Goal: Information Seeking & Learning: Learn about a topic

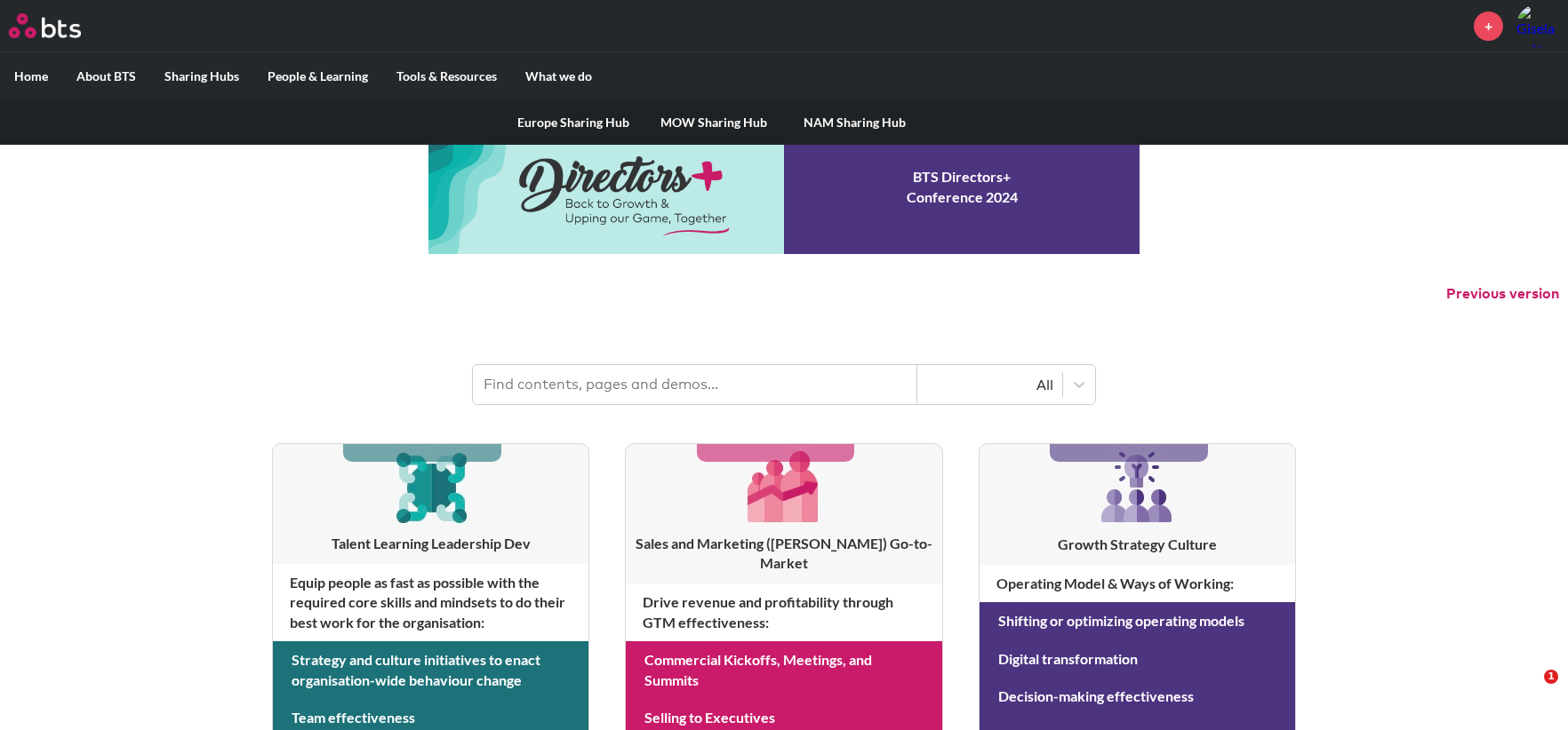
click at [222, 72] on label "Sharing Hubs" at bounding box center [201, 76] width 103 height 47
click at [0, 0] on input "Sharing Hubs" at bounding box center [0, 0] width 0 height 0
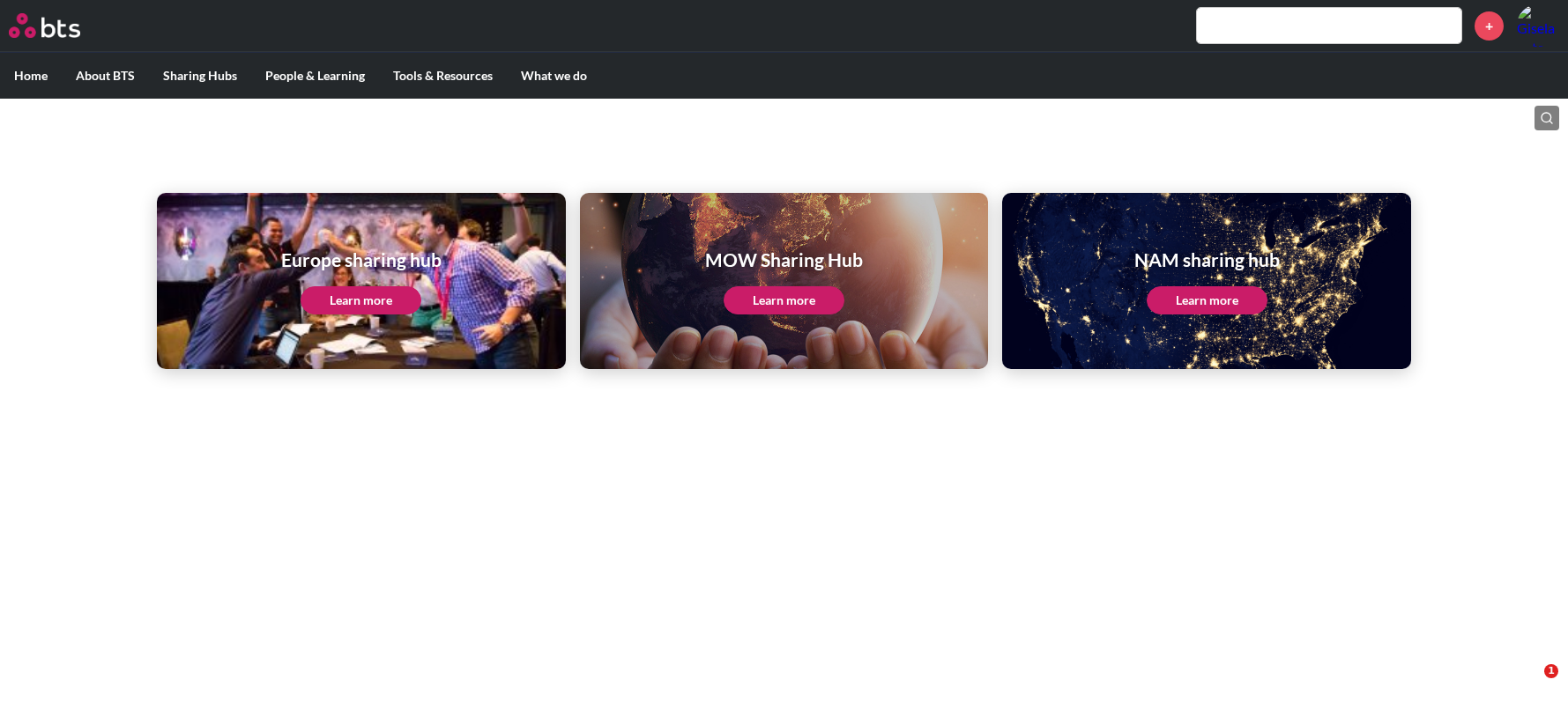
click at [1176, 306] on link "Learn more" at bounding box center [1206, 300] width 121 height 28
click at [1205, 303] on link "Learn more" at bounding box center [1206, 300] width 121 height 28
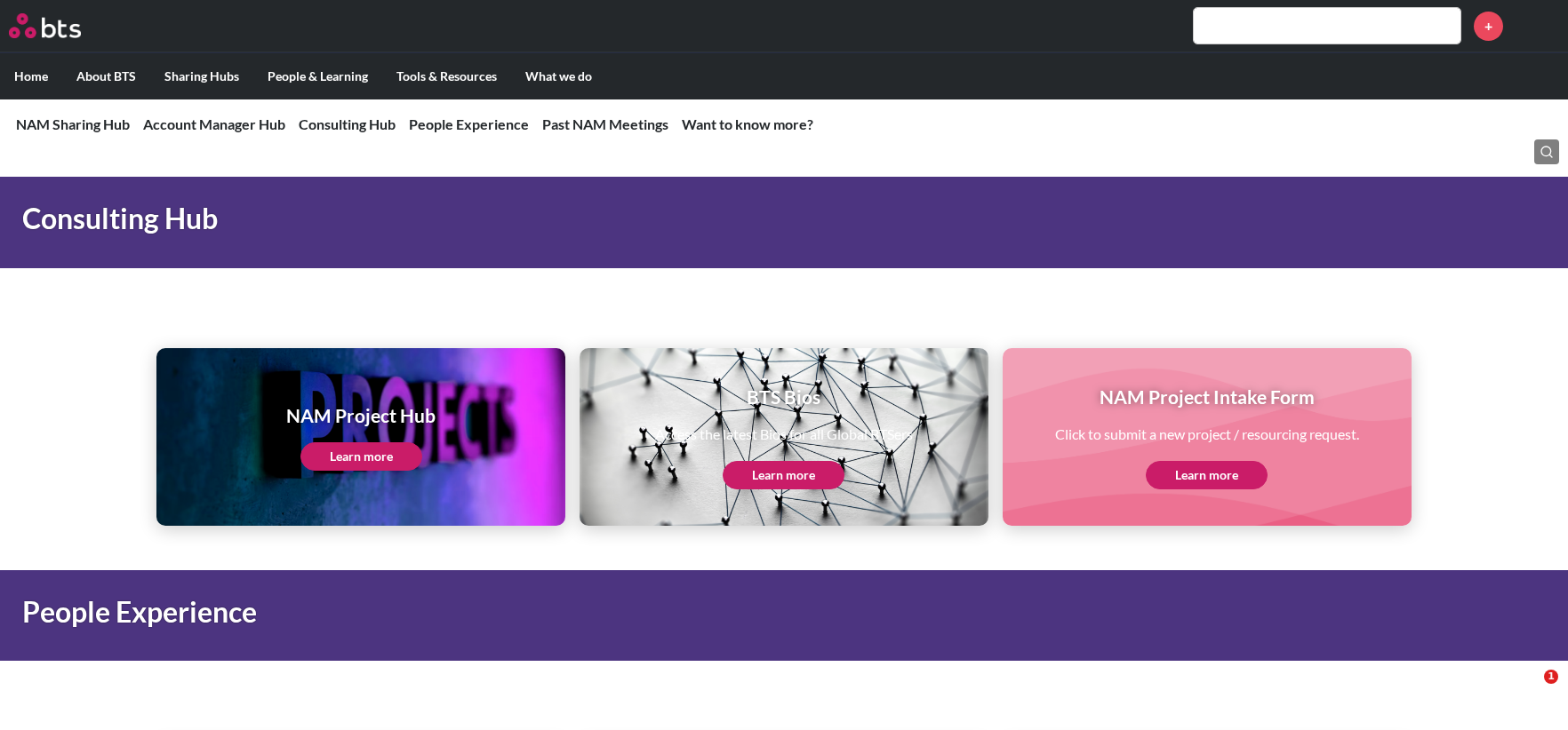
scroll to position [1955, 0]
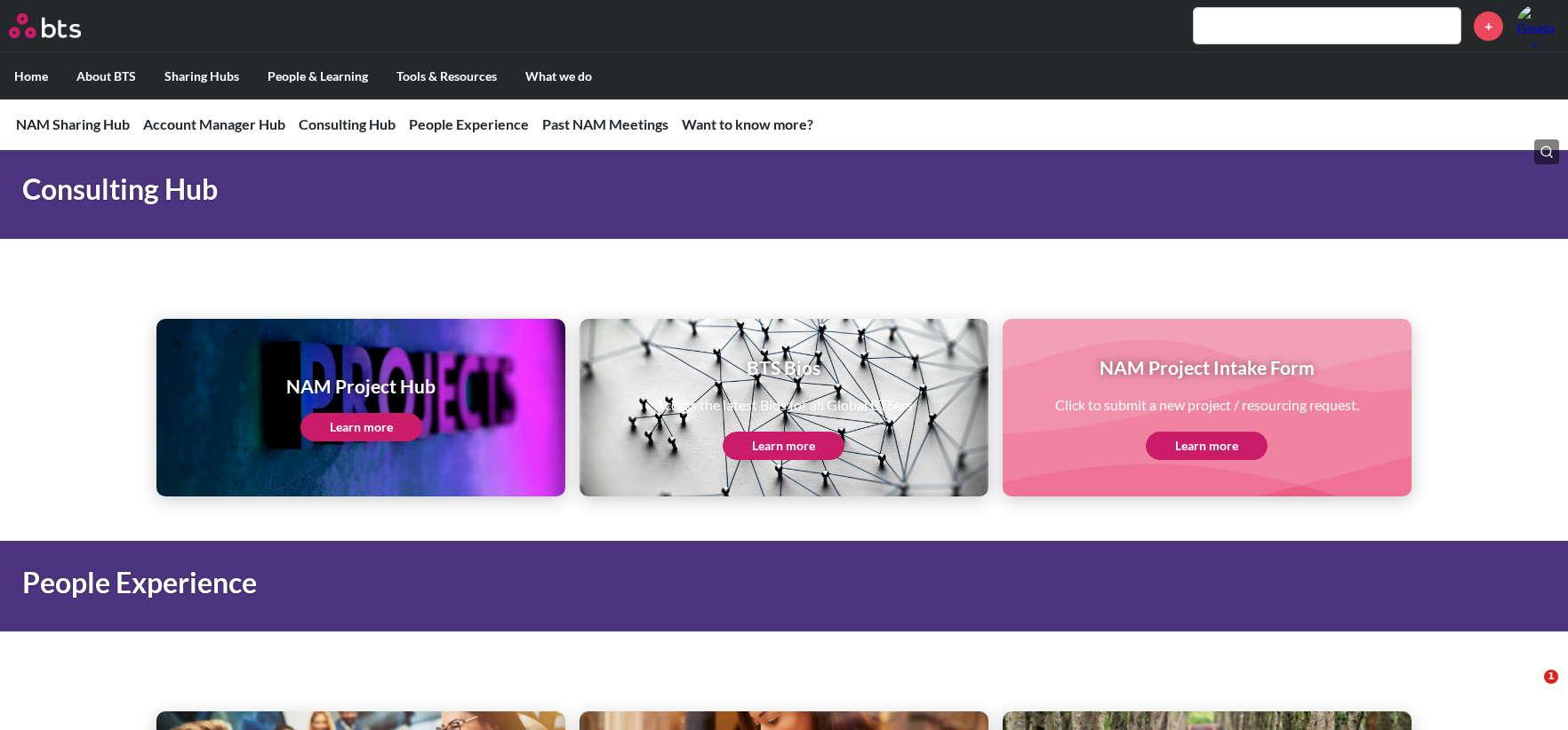
click at [774, 446] on link "Learn more" at bounding box center [783, 446] width 122 height 28
